Goal: Task Accomplishment & Management: Use online tool/utility

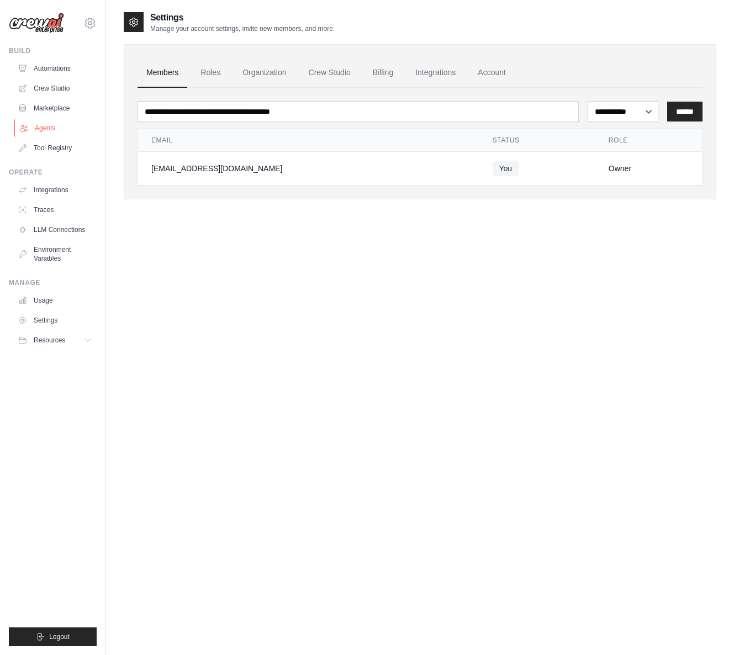
click at [54, 131] on link "Agents" at bounding box center [55, 128] width 83 height 18
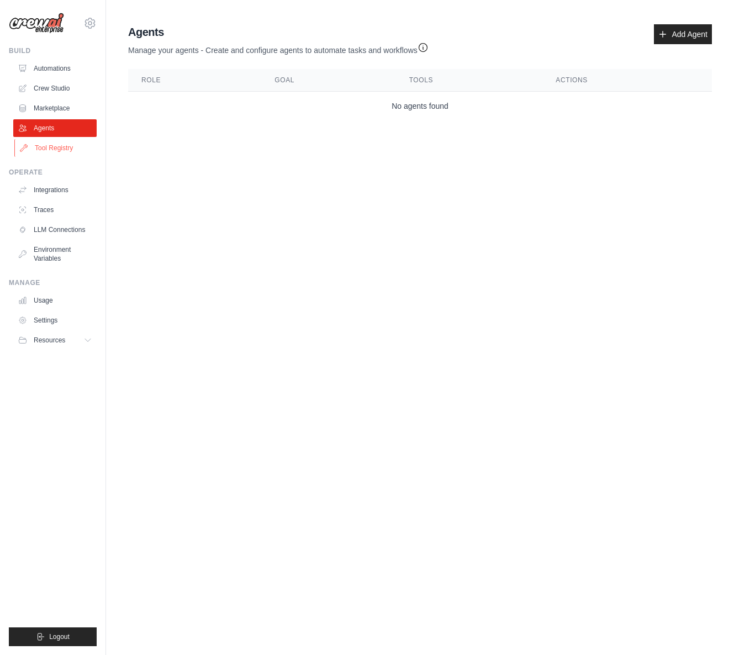
click at [55, 149] on link "Tool Registry" at bounding box center [55, 148] width 83 height 18
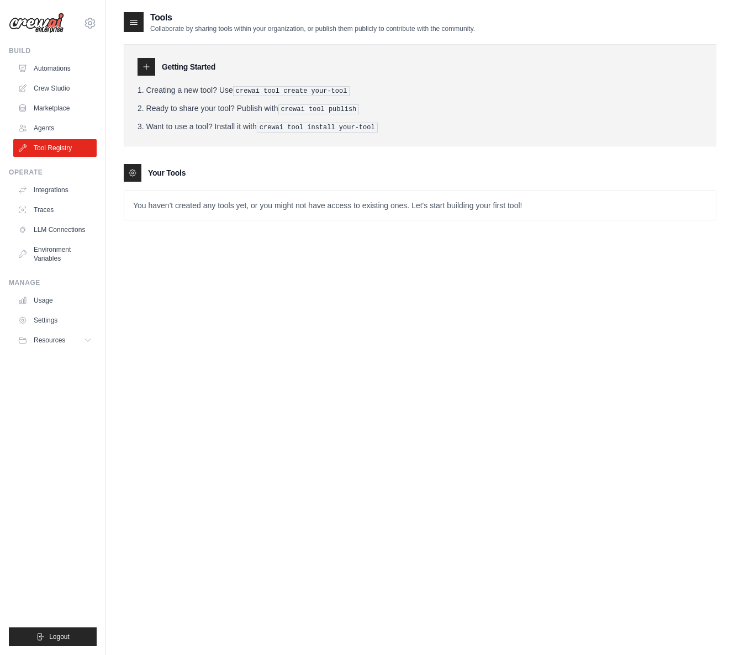
click at [147, 64] on icon at bounding box center [146, 66] width 9 height 9
click at [315, 92] on pre "crewai tool create your-tool" at bounding box center [291, 91] width 117 height 10
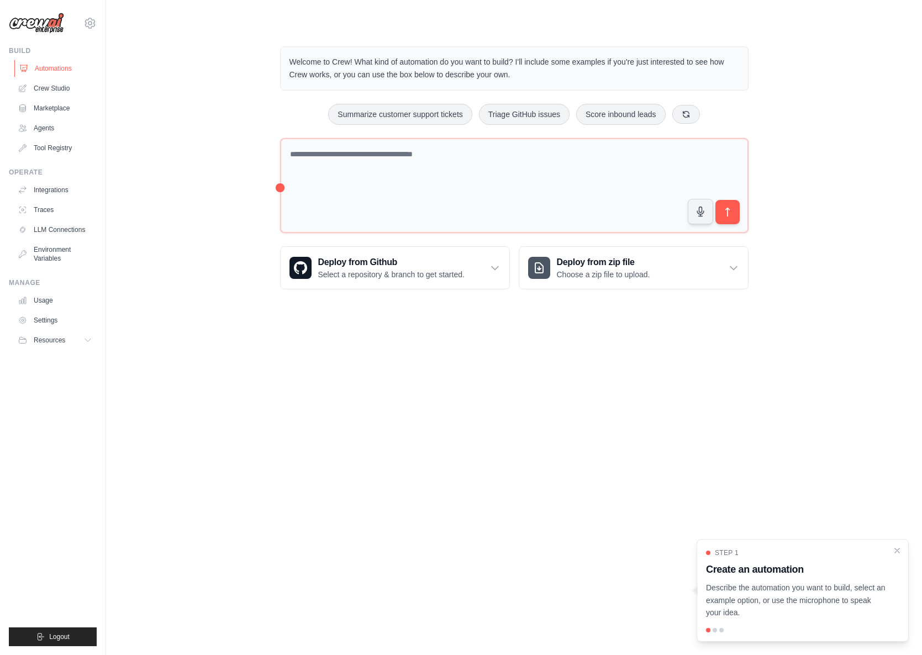
click at [55, 67] on link "Automations" at bounding box center [55, 69] width 83 height 18
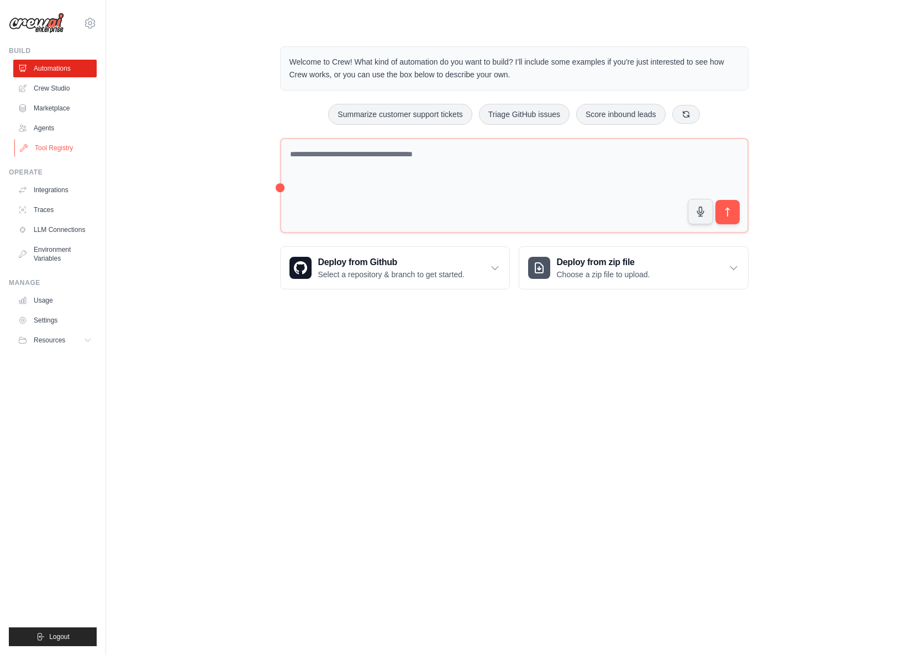
click at [71, 148] on link "Tool Registry" at bounding box center [55, 148] width 83 height 18
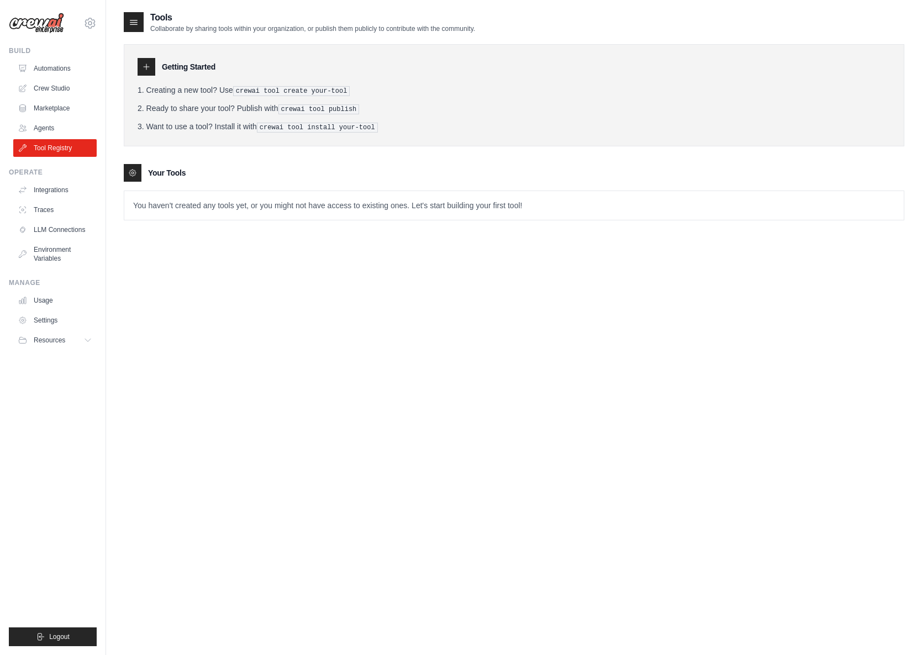
click at [152, 68] on div at bounding box center [147, 67] width 18 height 18
click at [133, 27] on icon at bounding box center [133, 22] width 11 height 11
click at [138, 185] on tools-list\a "Your Tools You haven't created any tools yet, or you might not have access to e…" at bounding box center [514, 192] width 781 height 56
click at [50, 121] on link "Agents" at bounding box center [55, 128] width 83 height 18
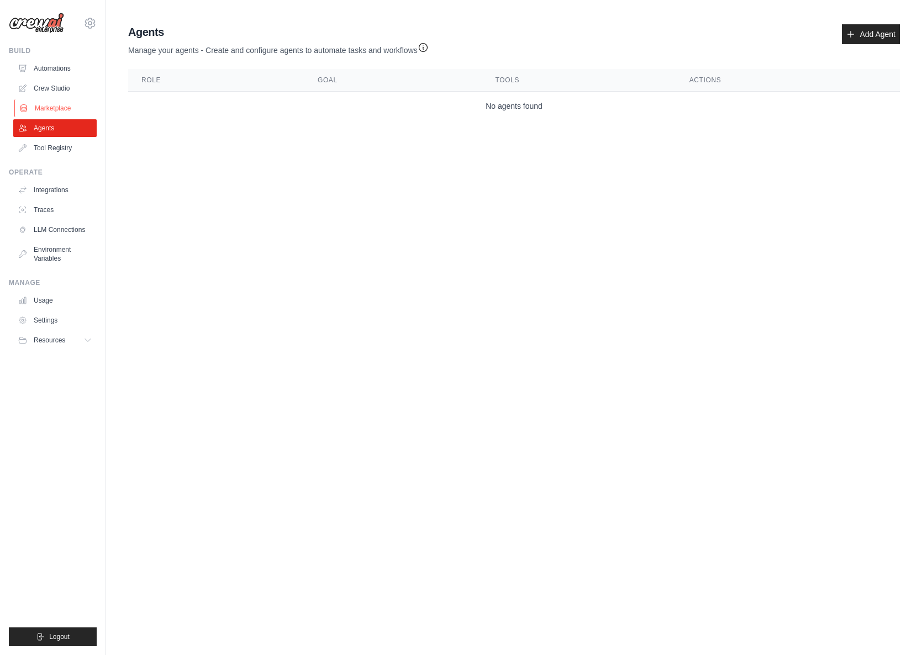
click at [58, 108] on link "Marketplace" at bounding box center [55, 108] width 83 height 18
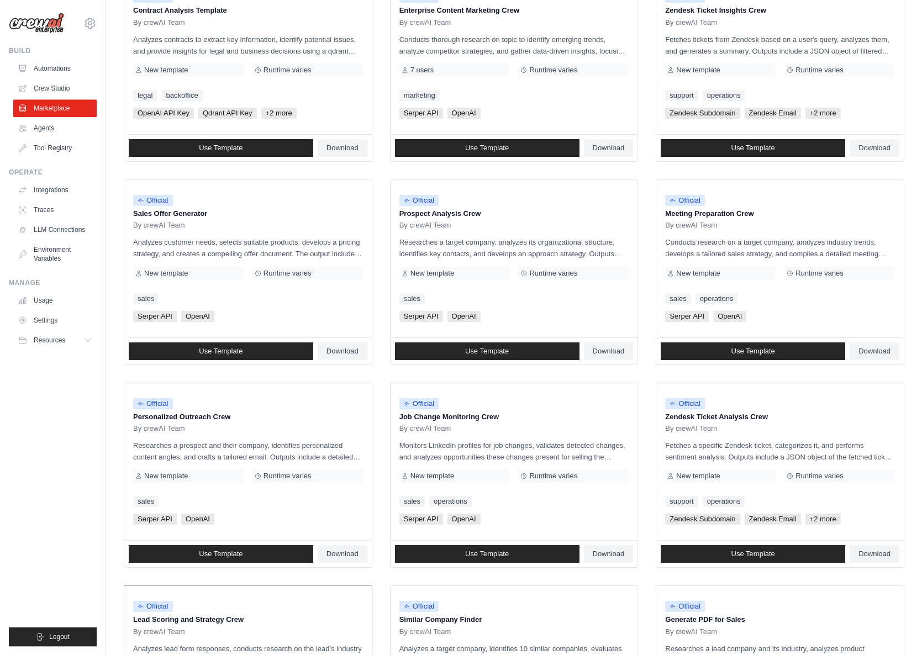
scroll to position [368, 0]
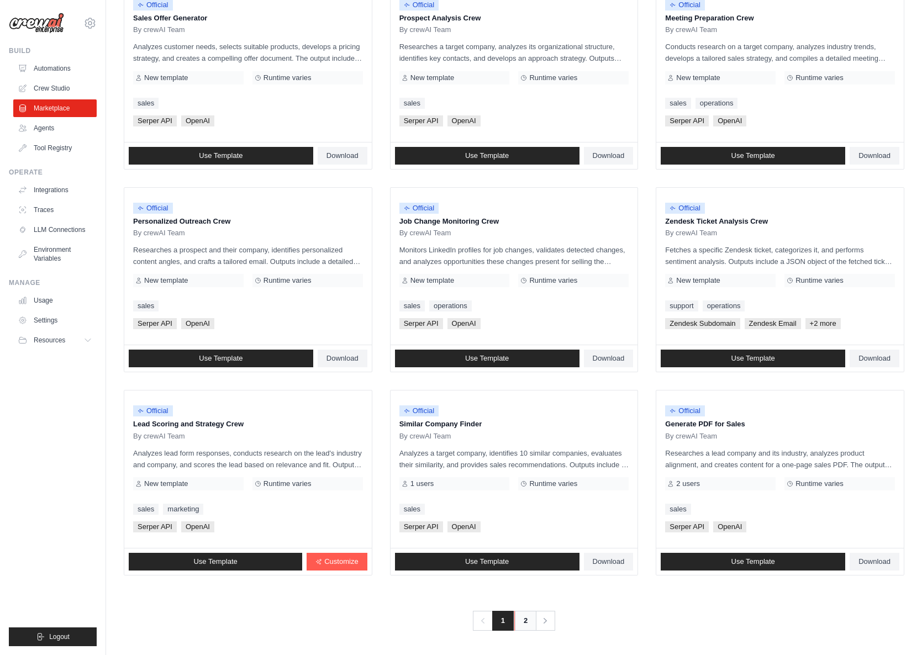
click at [518, 620] on link "2" at bounding box center [525, 621] width 22 height 20
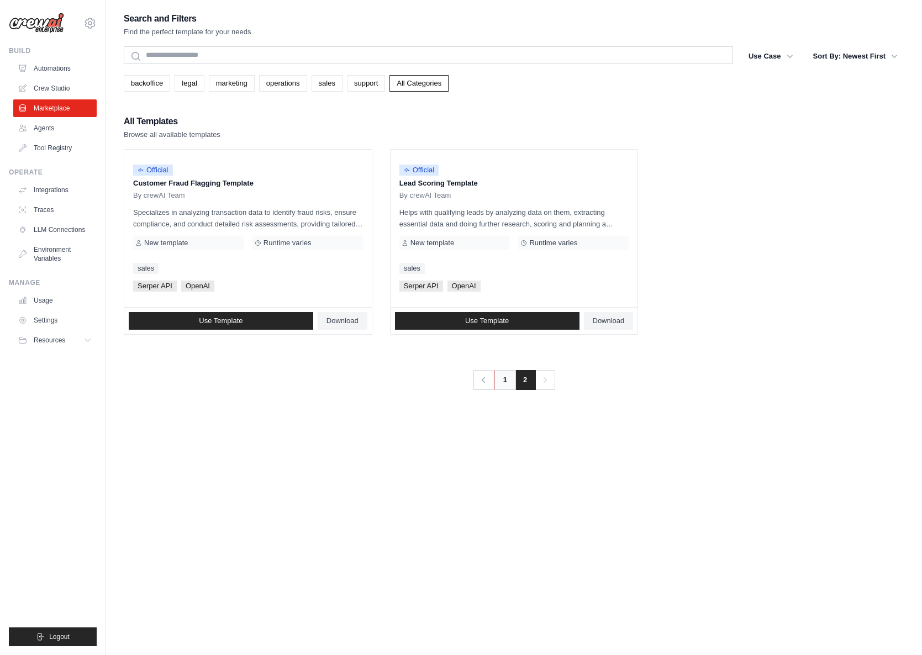
click at [512, 381] on link "1" at bounding box center [505, 380] width 22 height 20
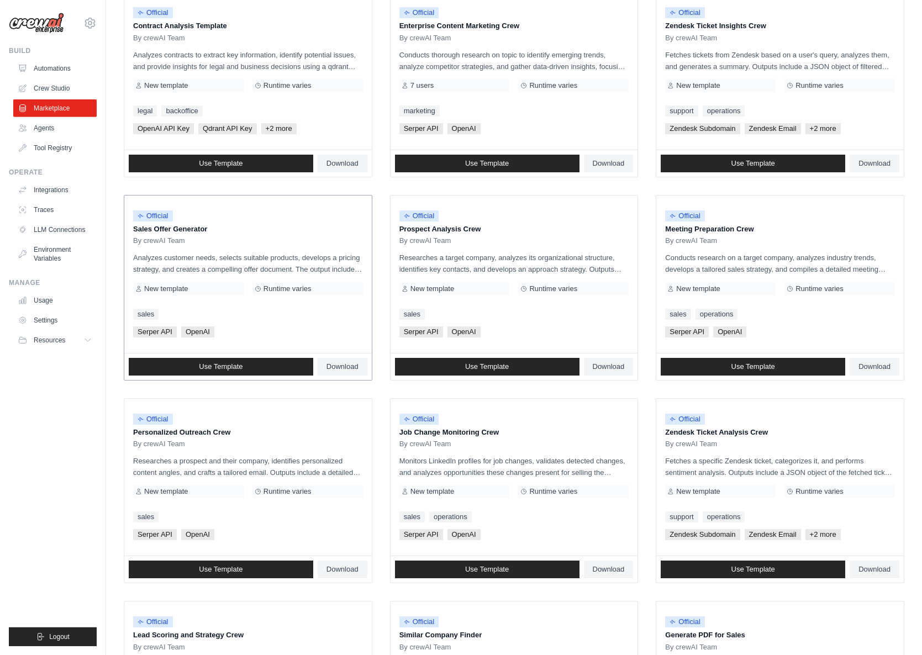
scroll to position [189, 0]
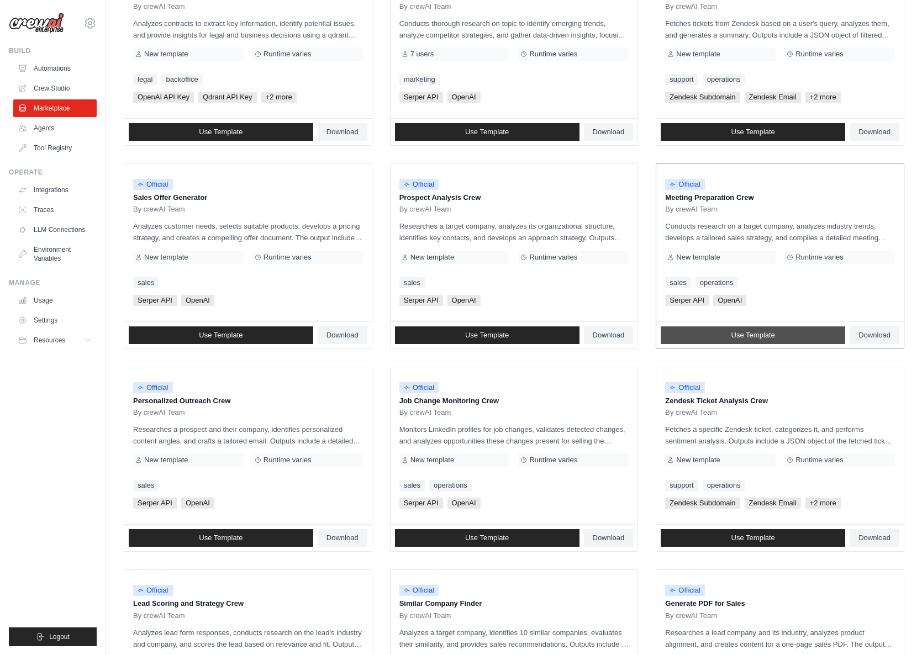
click at [710, 330] on link "Use Template" at bounding box center [753, 335] width 185 height 18
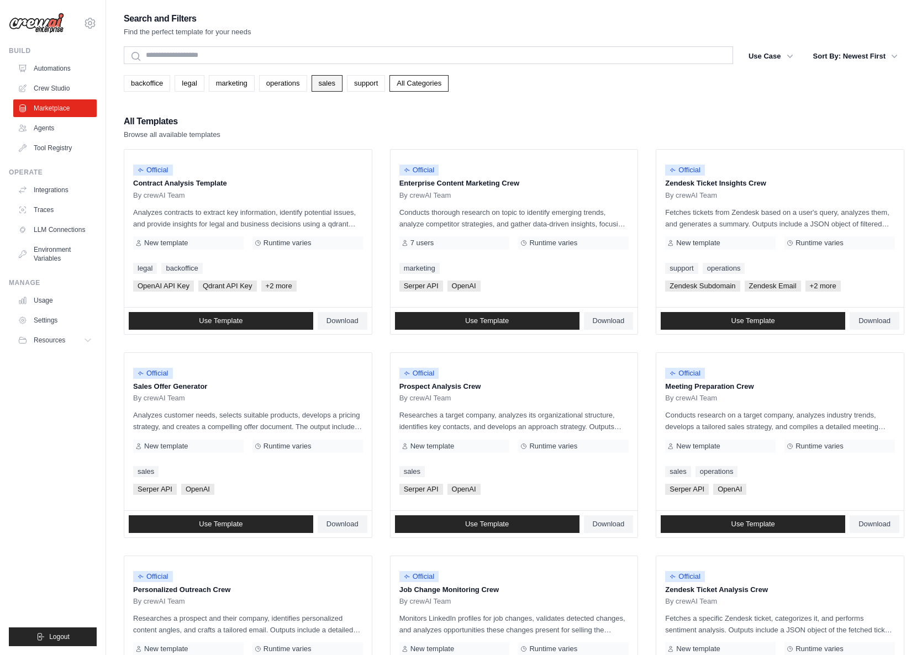
click at [342, 89] on link "sales" at bounding box center [327, 83] width 31 height 17
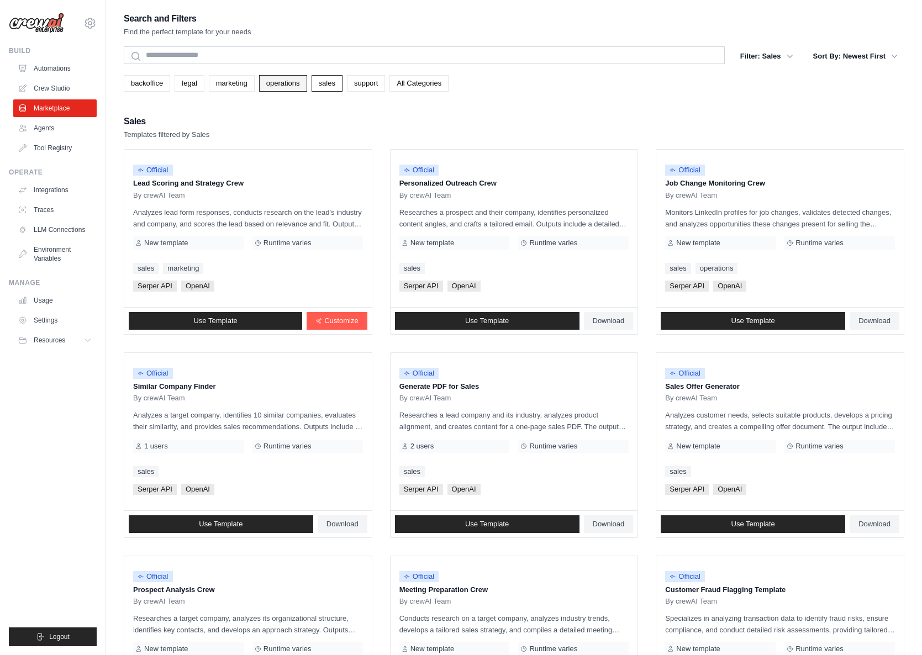
click at [293, 85] on link "operations" at bounding box center [283, 83] width 48 height 17
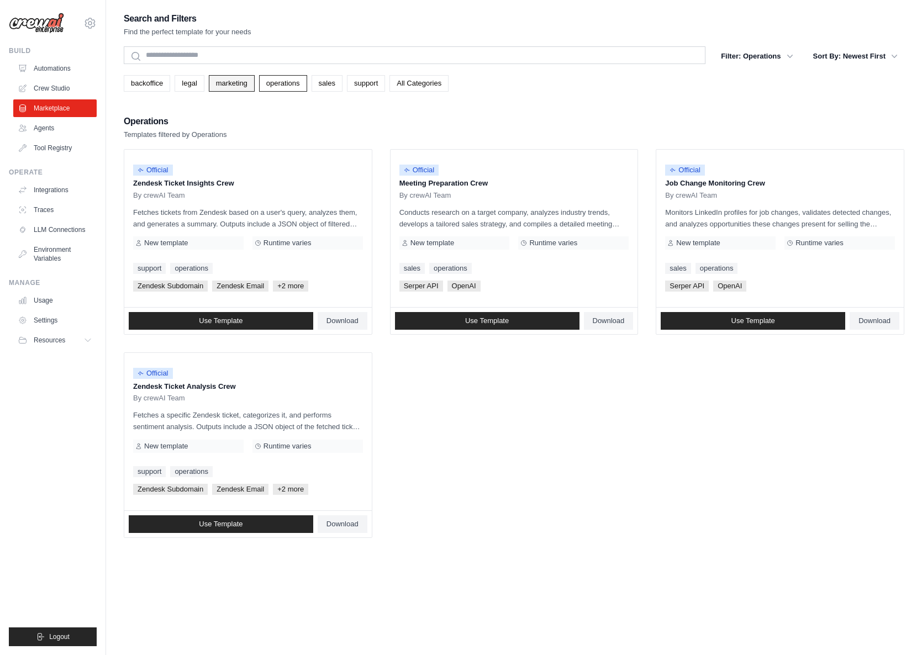
click at [231, 77] on link "marketing" at bounding box center [232, 83] width 46 height 17
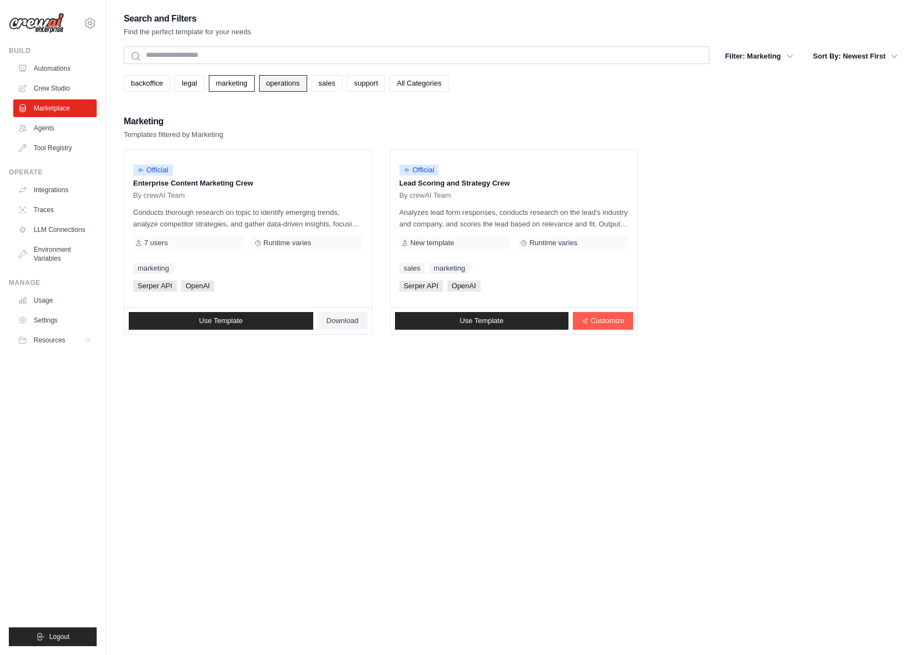
click at [274, 82] on link "operations" at bounding box center [283, 83] width 48 height 17
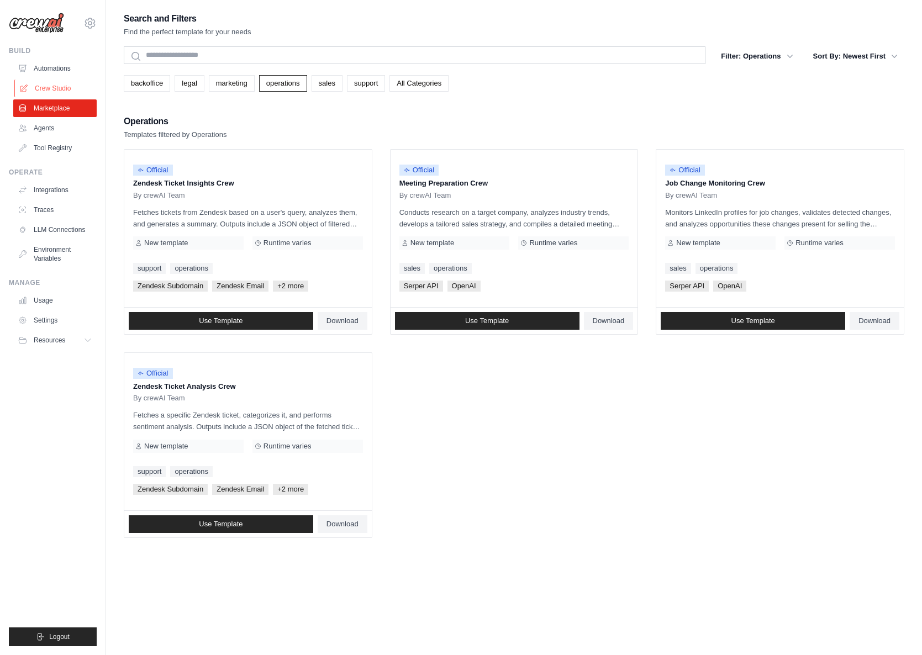
click at [43, 88] on link "Crew Studio" at bounding box center [55, 89] width 83 height 18
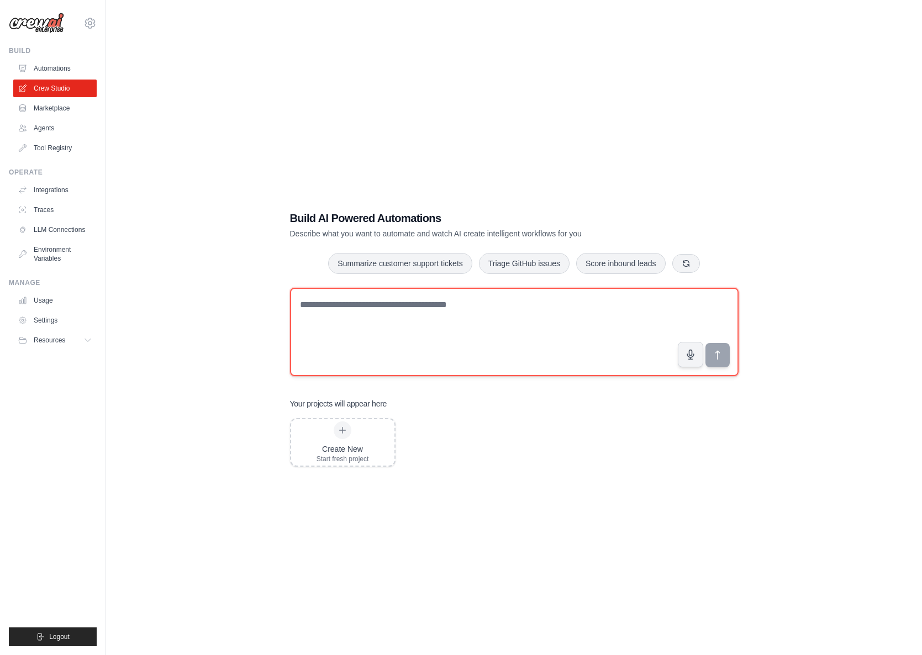
click at [400, 326] on textarea at bounding box center [514, 332] width 449 height 88
